Goal: Check status

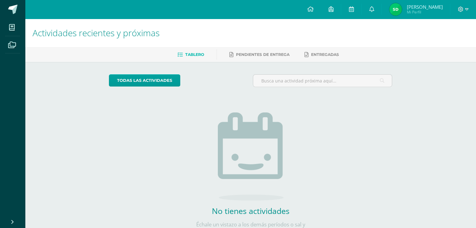
click at [409, 13] on span "Mi Perfil" at bounding box center [425, 11] width 36 height 5
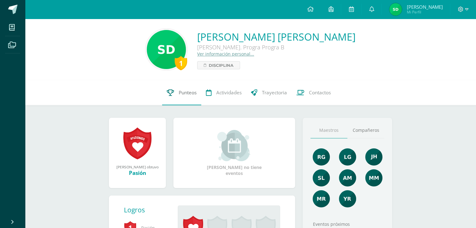
click at [185, 96] on span "Punteos" at bounding box center [188, 92] width 18 height 7
